Goal: Navigation & Orientation: Find specific page/section

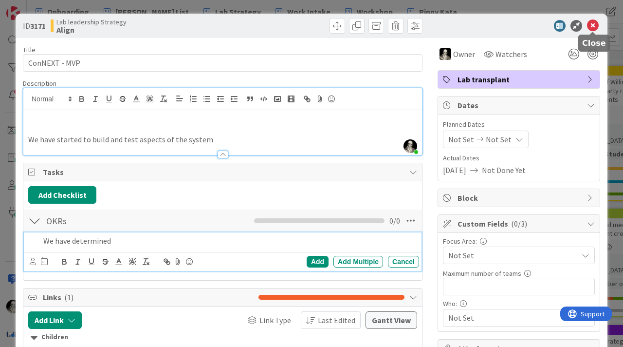
click at [591, 26] on icon at bounding box center [593, 26] width 12 height 12
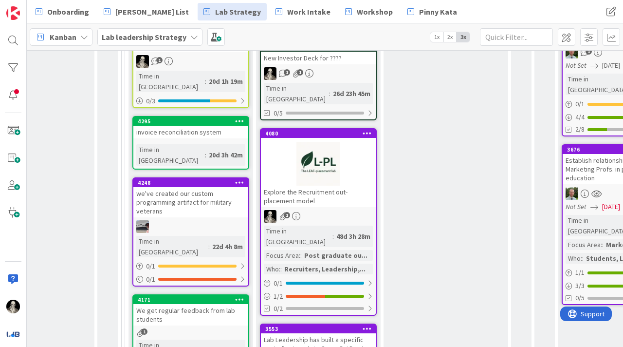
scroll to position [517, 706]
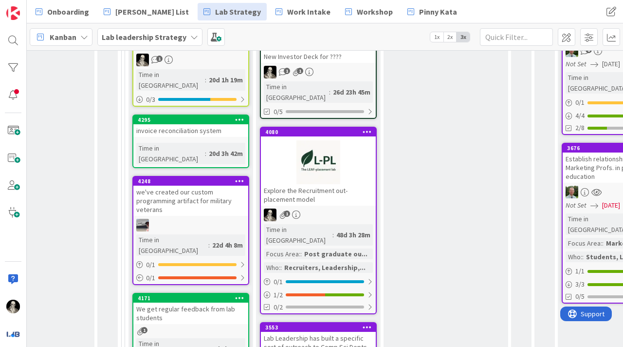
click at [357, 140] on div at bounding box center [318, 162] width 115 height 44
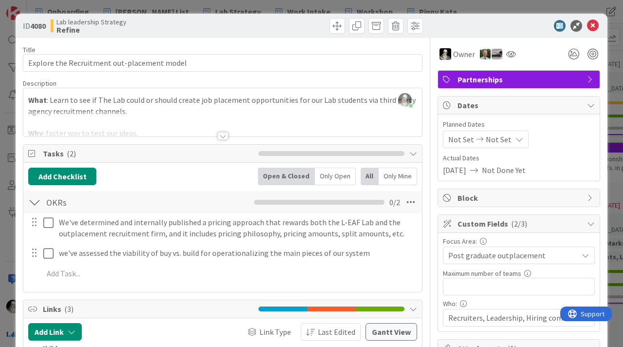
click at [223, 134] on div at bounding box center [223, 136] width 11 height 8
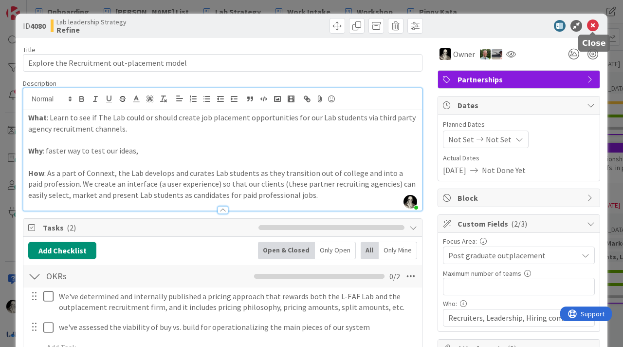
click at [594, 23] on icon at bounding box center [593, 26] width 12 height 12
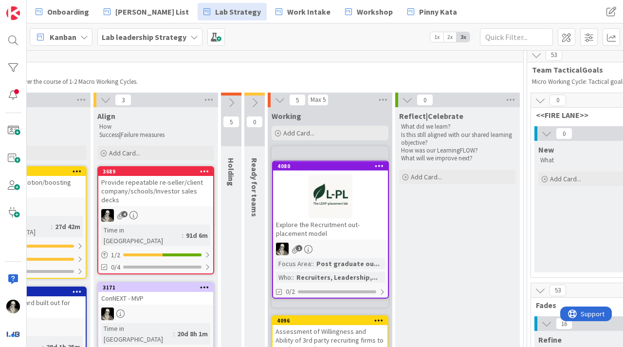
scroll to position [42, 996]
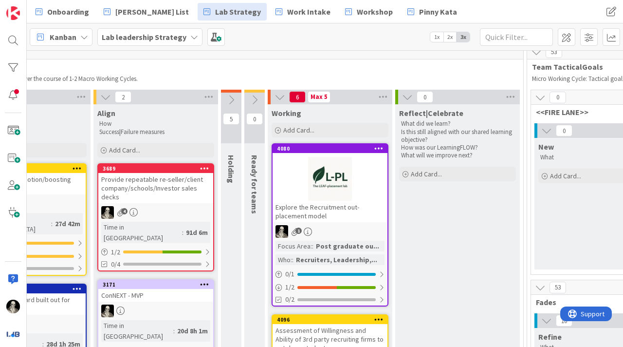
click at [365, 213] on div "Explore the Recruitment out-placement model" at bounding box center [330, 211] width 115 height 21
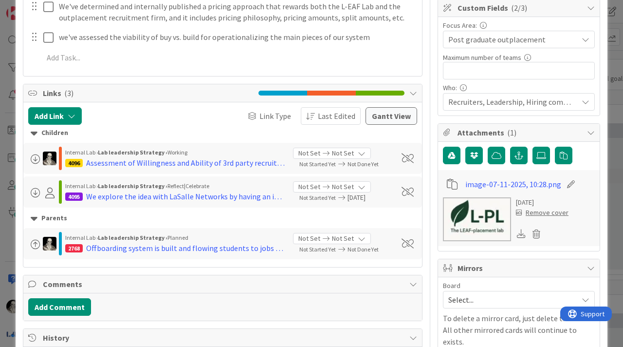
scroll to position [231, 0]
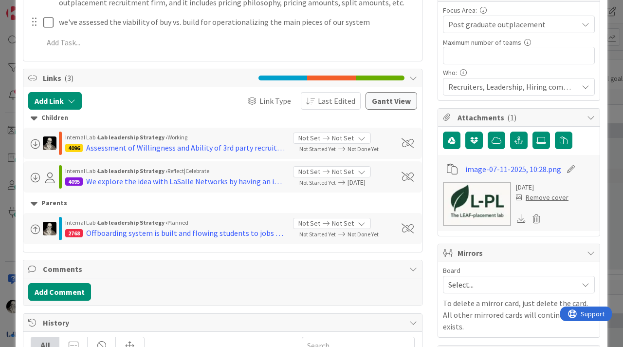
click at [543, 195] on div "Remove cover" at bounding box center [542, 197] width 53 height 10
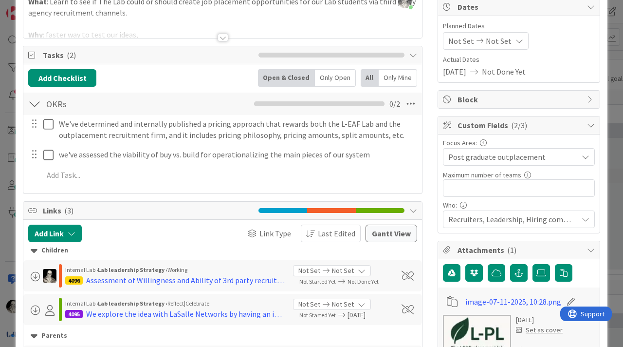
scroll to position [0, 0]
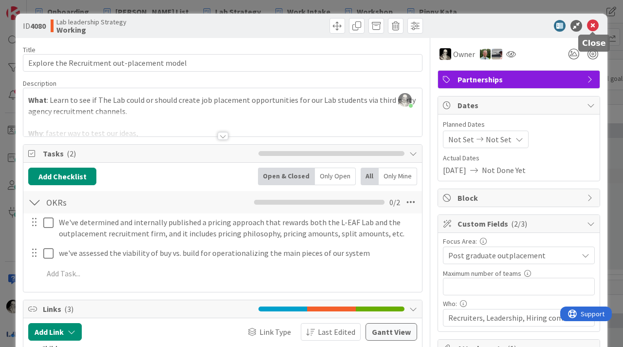
click at [592, 25] on icon at bounding box center [593, 26] width 12 height 12
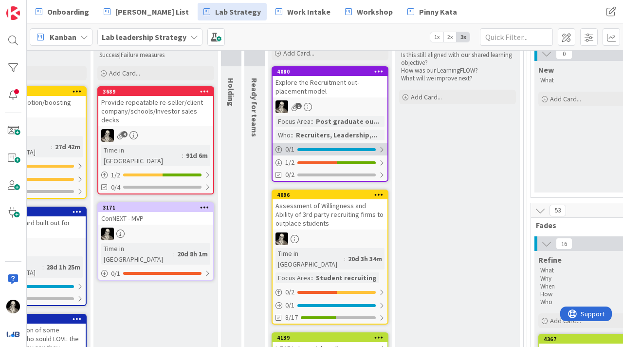
scroll to position [124, 996]
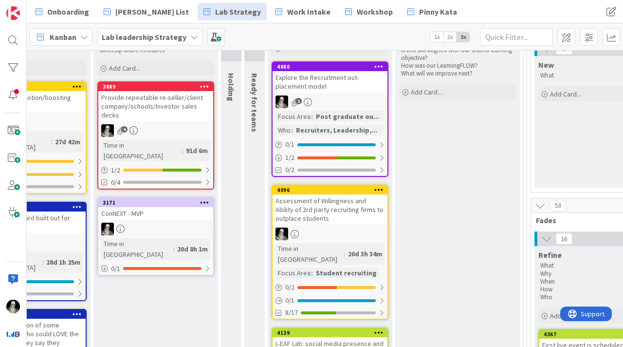
click at [346, 230] on div at bounding box center [330, 233] width 115 height 13
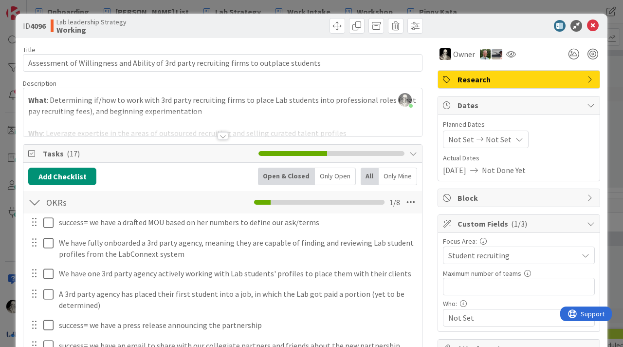
click at [225, 131] on div at bounding box center [222, 124] width 399 height 25
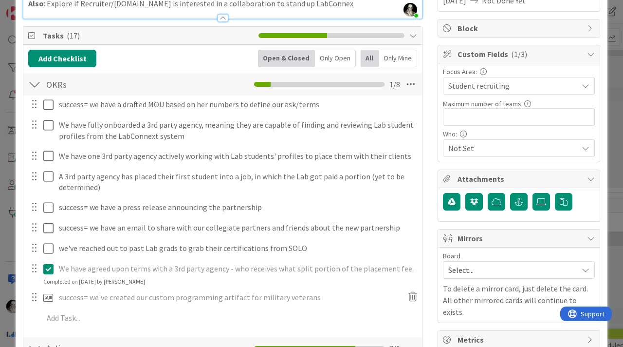
scroll to position [168, 0]
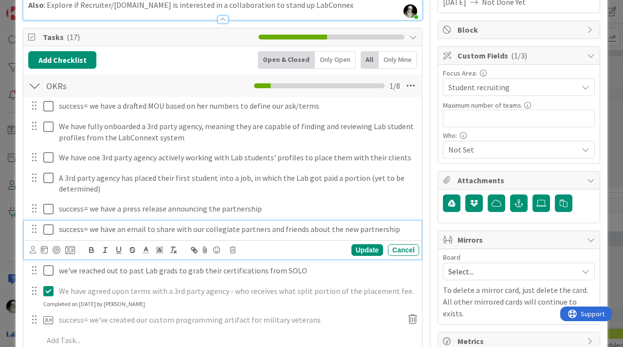
click at [46, 225] on icon at bounding box center [50, 229] width 15 height 12
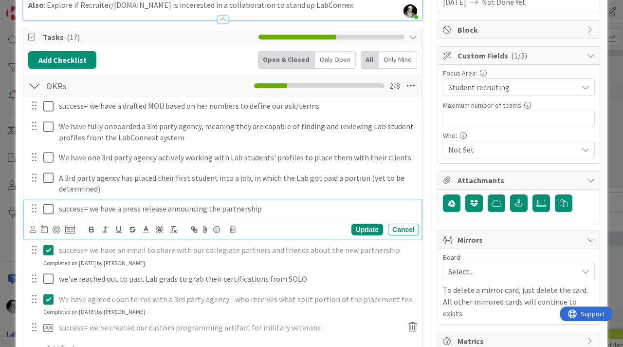
click at [46, 207] on icon at bounding box center [50, 209] width 15 height 12
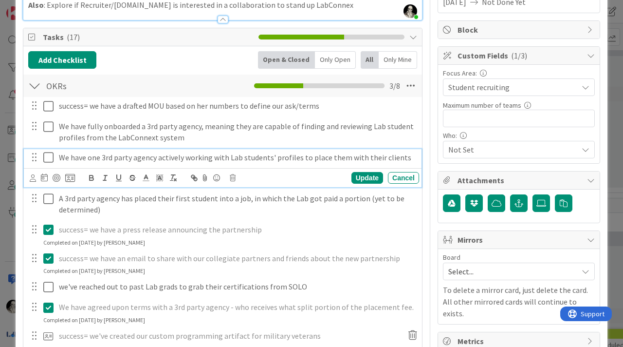
click at [44, 156] on icon at bounding box center [50, 157] width 15 height 12
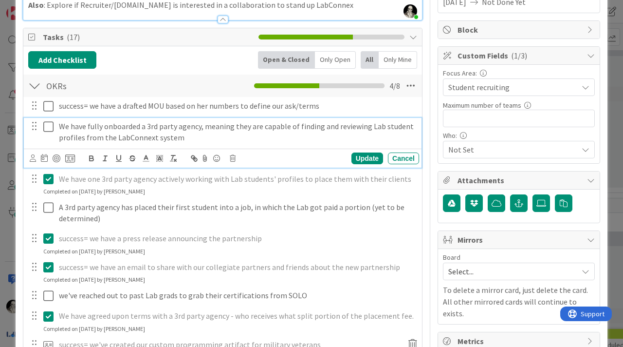
click at [50, 123] on icon at bounding box center [50, 127] width 15 height 12
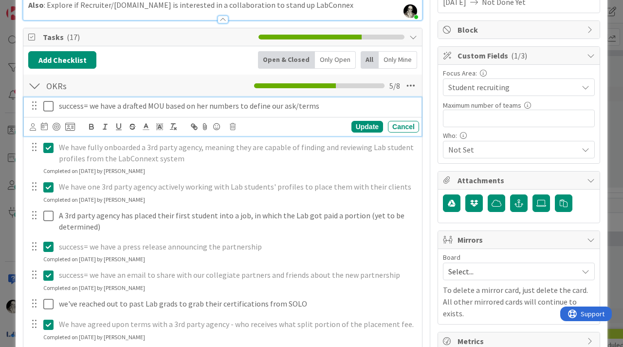
click at [47, 103] on icon at bounding box center [50, 106] width 15 height 12
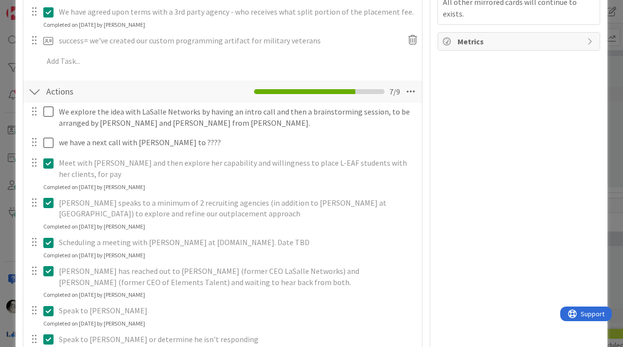
scroll to position [468, 0]
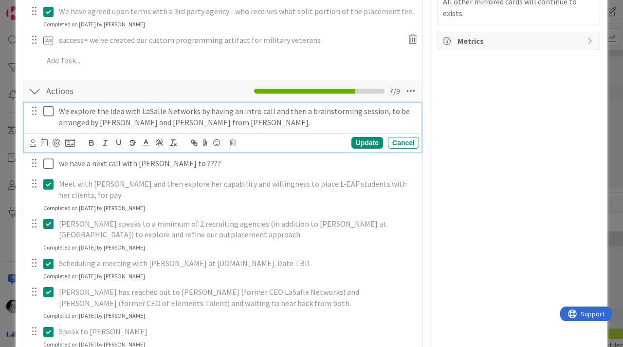
click at [47, 110] on icon at bounding box center [50, 111] width 15 height 12
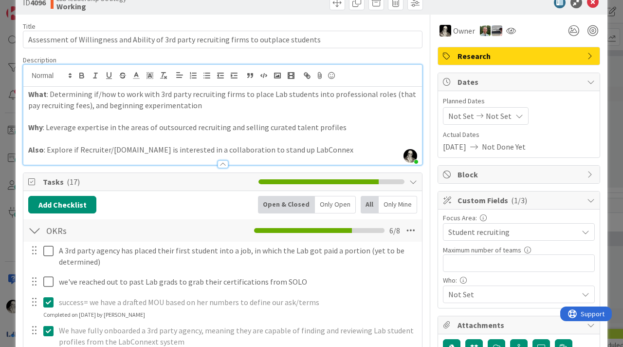
scroll to position [0, 0]
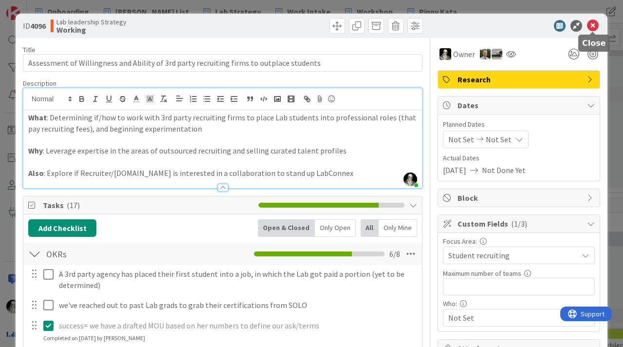
click at [595, 29] on icon at bounding box center [593, 26] width 12 height 12
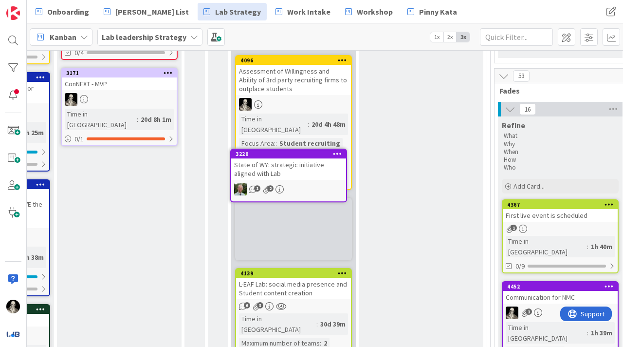
scroll to position [249, 1033]
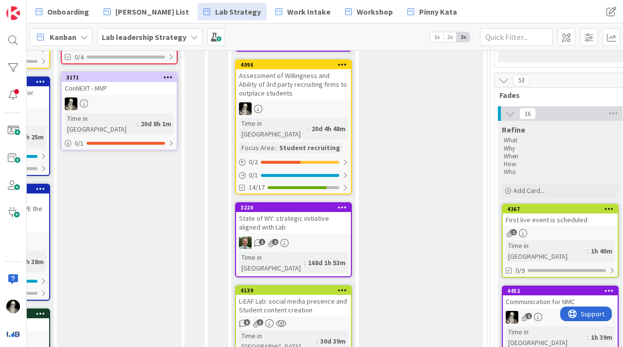
click at [326, 224] on link "3220 State of WY: strategic initiative aligned with Lab 1 2 Time in [GEOGRAPHIC…" at bounding box center [293, 239] width 117 height 75
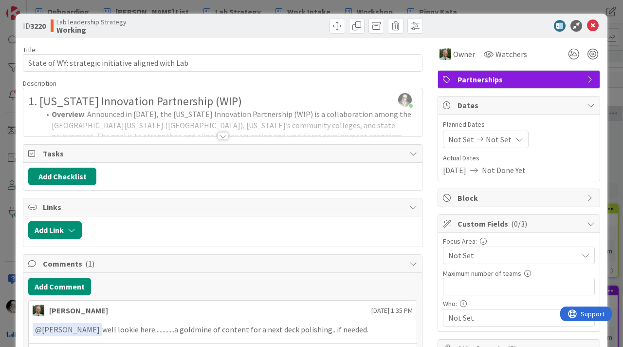
click at [224, 132] on div at bounding box center [223, 136] width 11 height 8
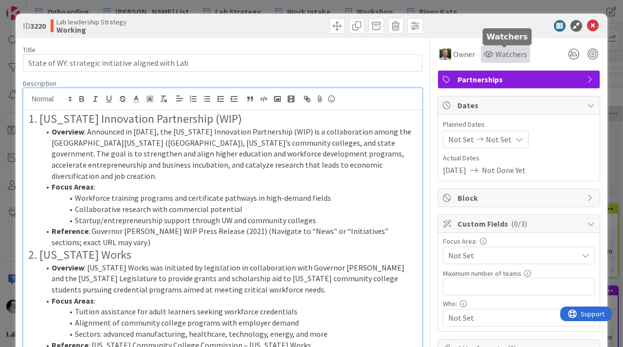
click at [515, 55] on span "Watchers" at bounding box center [512, 54] width 32 height 12
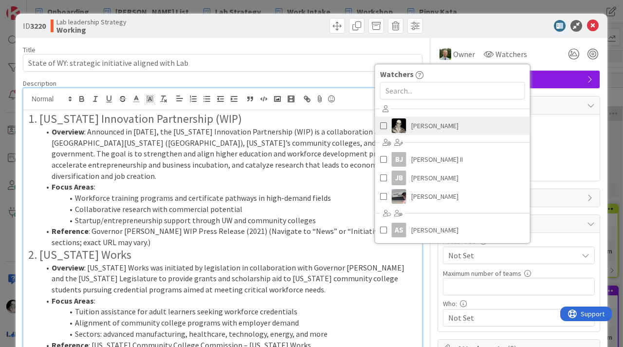
click at [428, 127] on span "[PERSON_NAME]" at bounding box center [434, 125] width 47 height 15
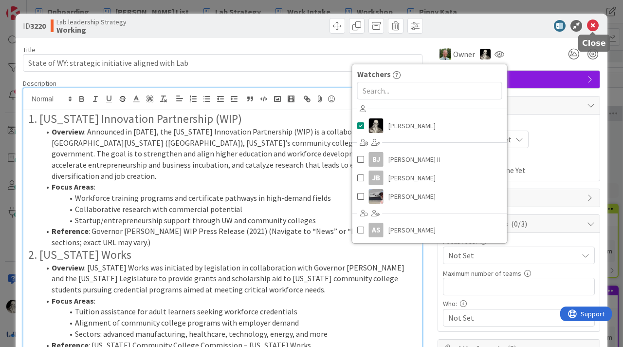
click at [595, 25] on icon at bounding box center [593, 26] width 12 height 12
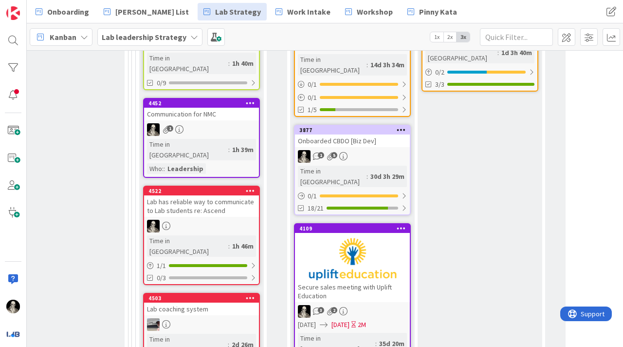
scroll to position [442, 1392]
